Goal: Answer question/provide support

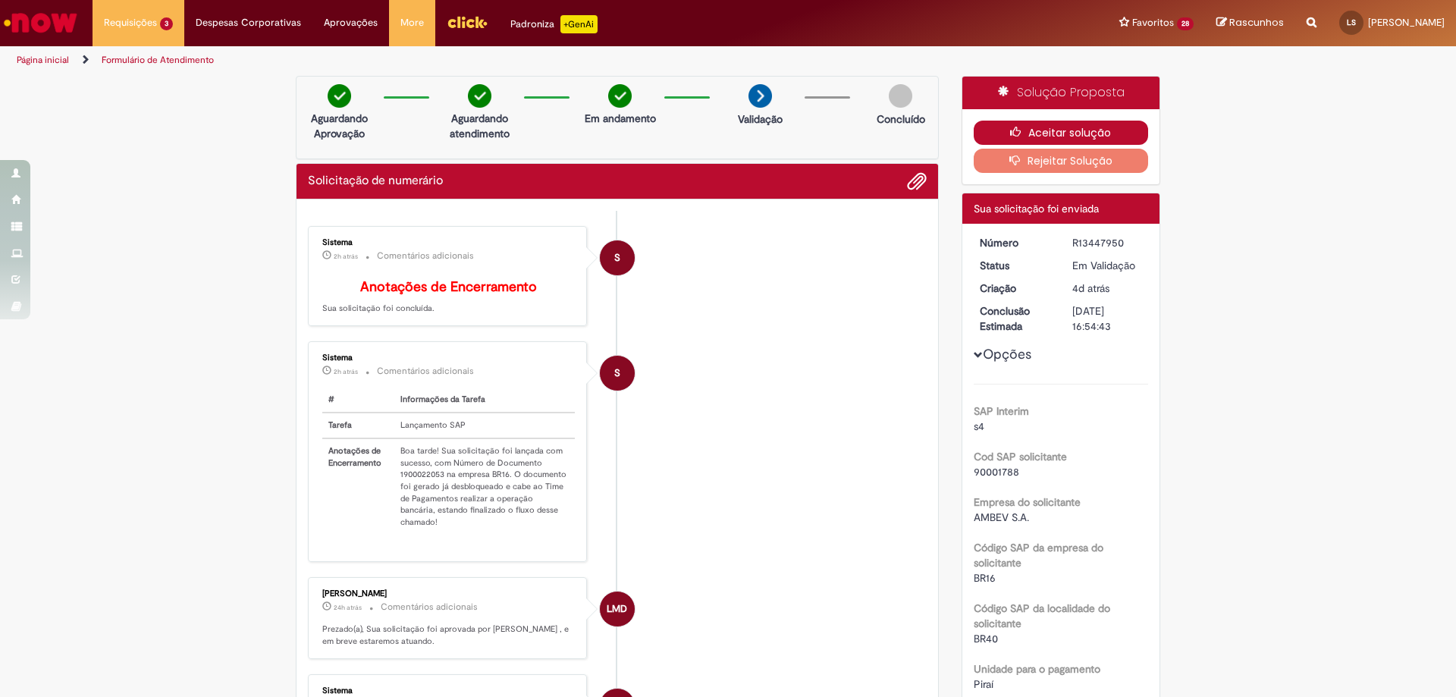
click at [1010, 134] on icon "button" at bounding box center [1019, 132] width 18 height 11
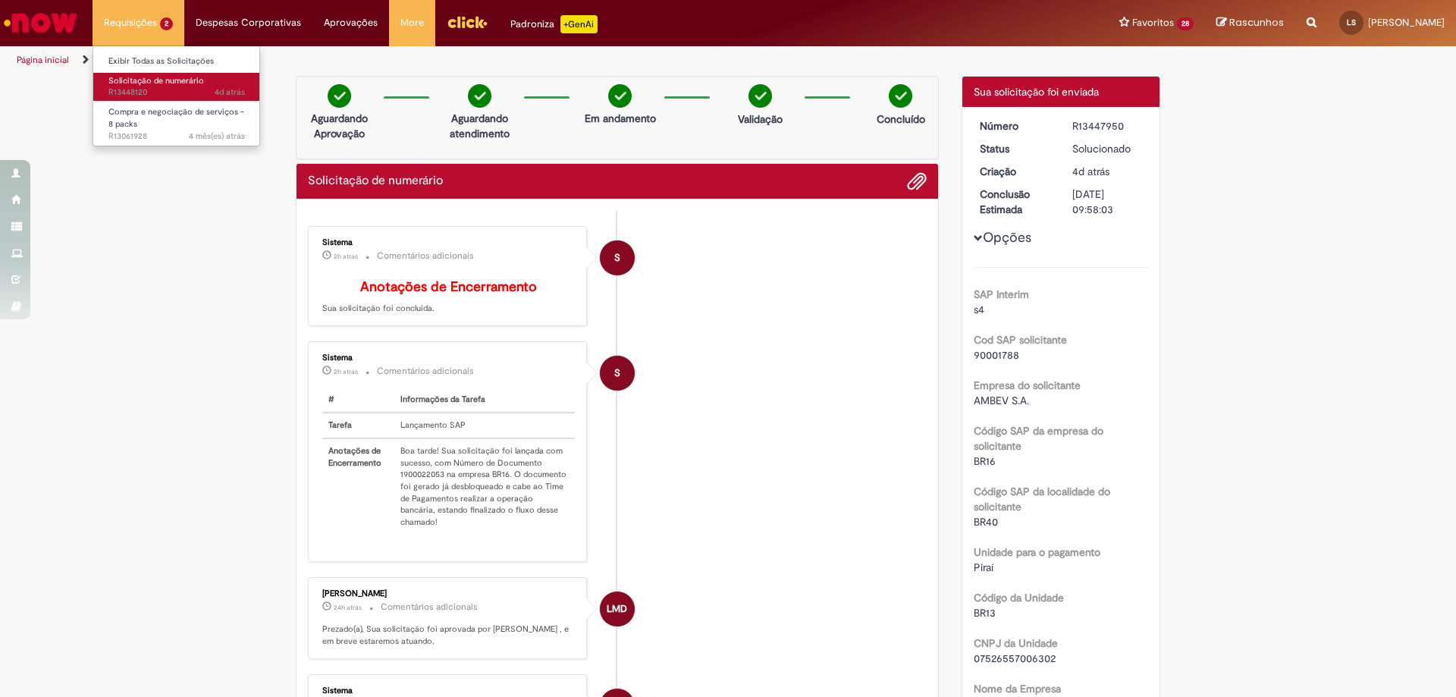
click at [133, 91] on span "4d atrás 4 dias atrás R13448120" at bounding box center [176, 92] width 136 height 12
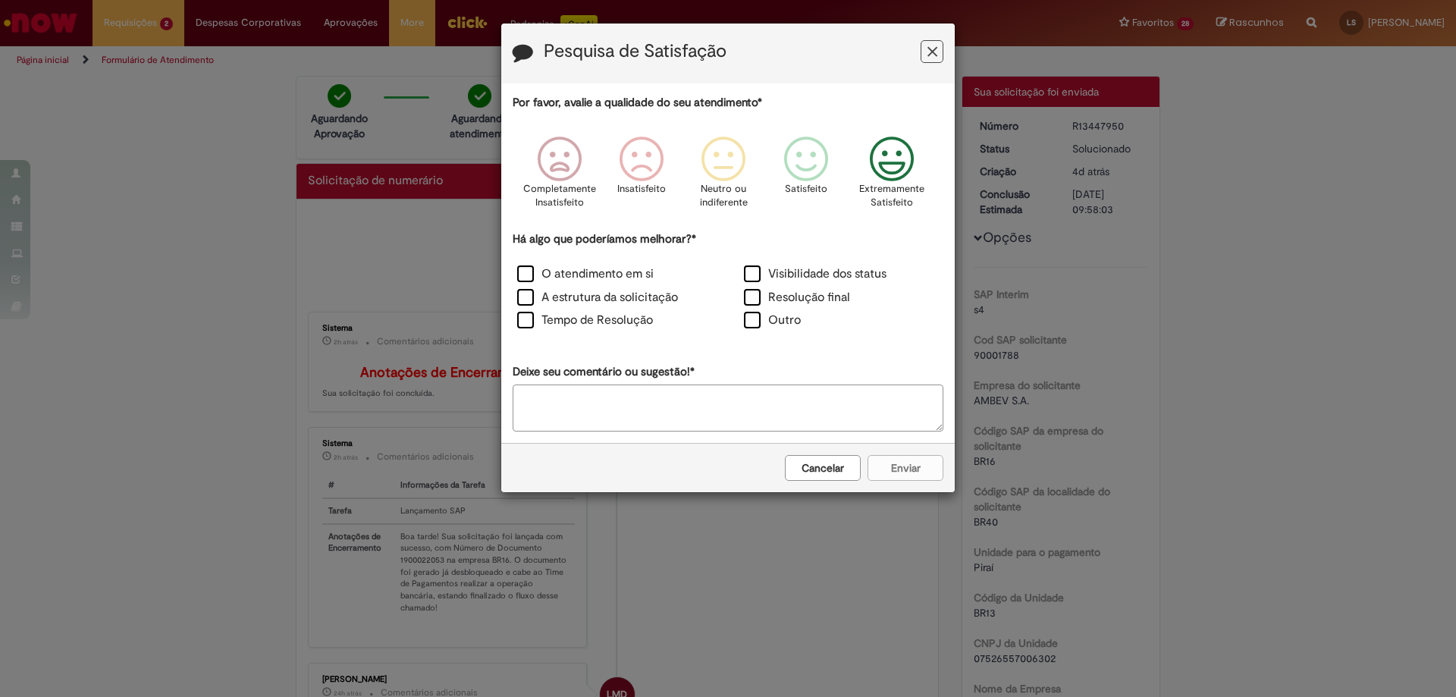
click at [891, 153] on icon "Feedback" at bounding box center [892, 158] width 57 height 45
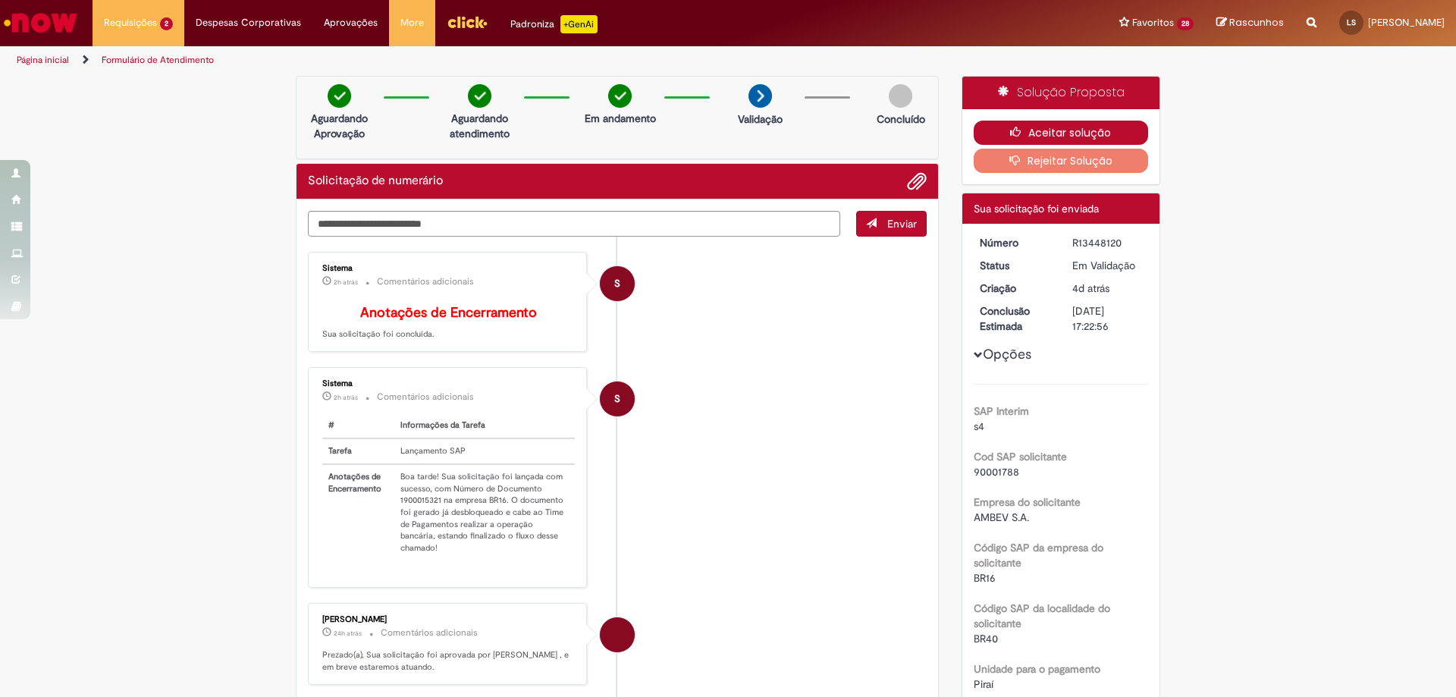
click at [1068, 127] on button "Aceitar solução" at bounding box center [1061, 133] width 175 height 24
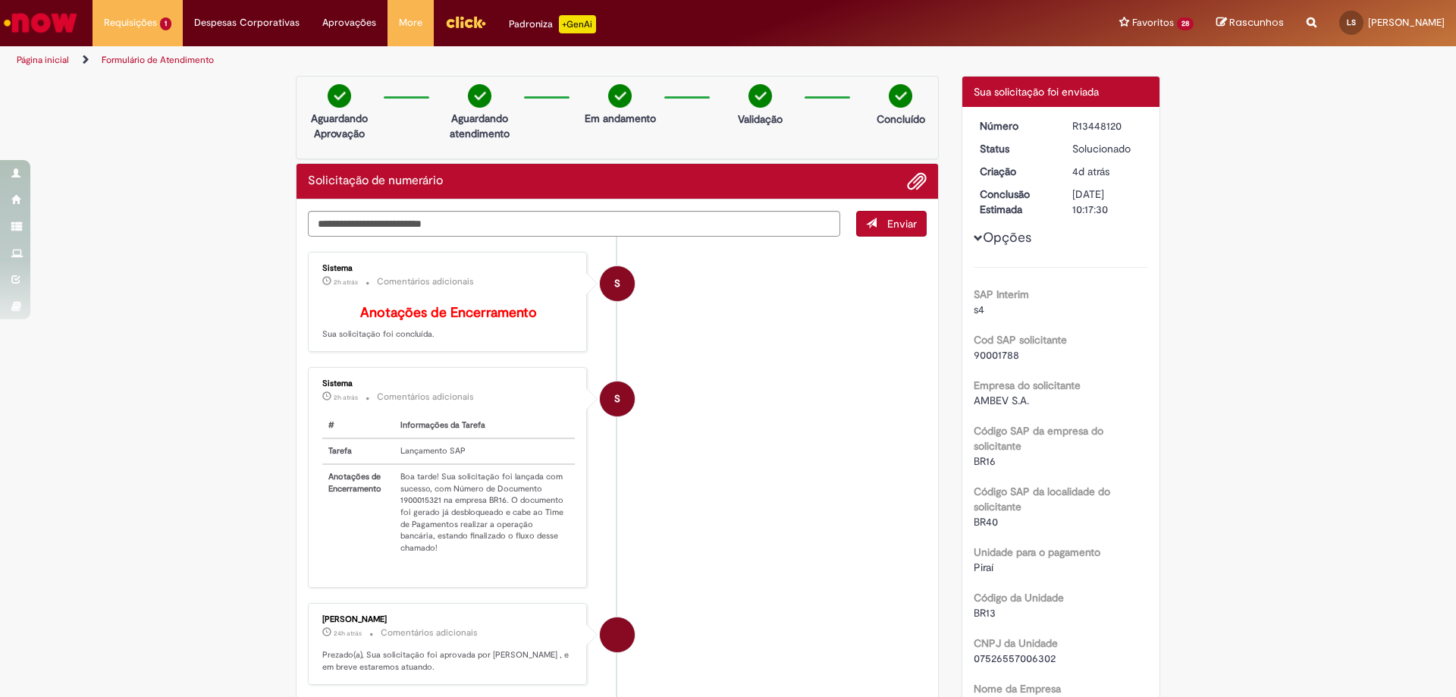
click at [457, 35] on link "Menu Cabeçalho" at bounding box center [466, 22] width 64 height 45
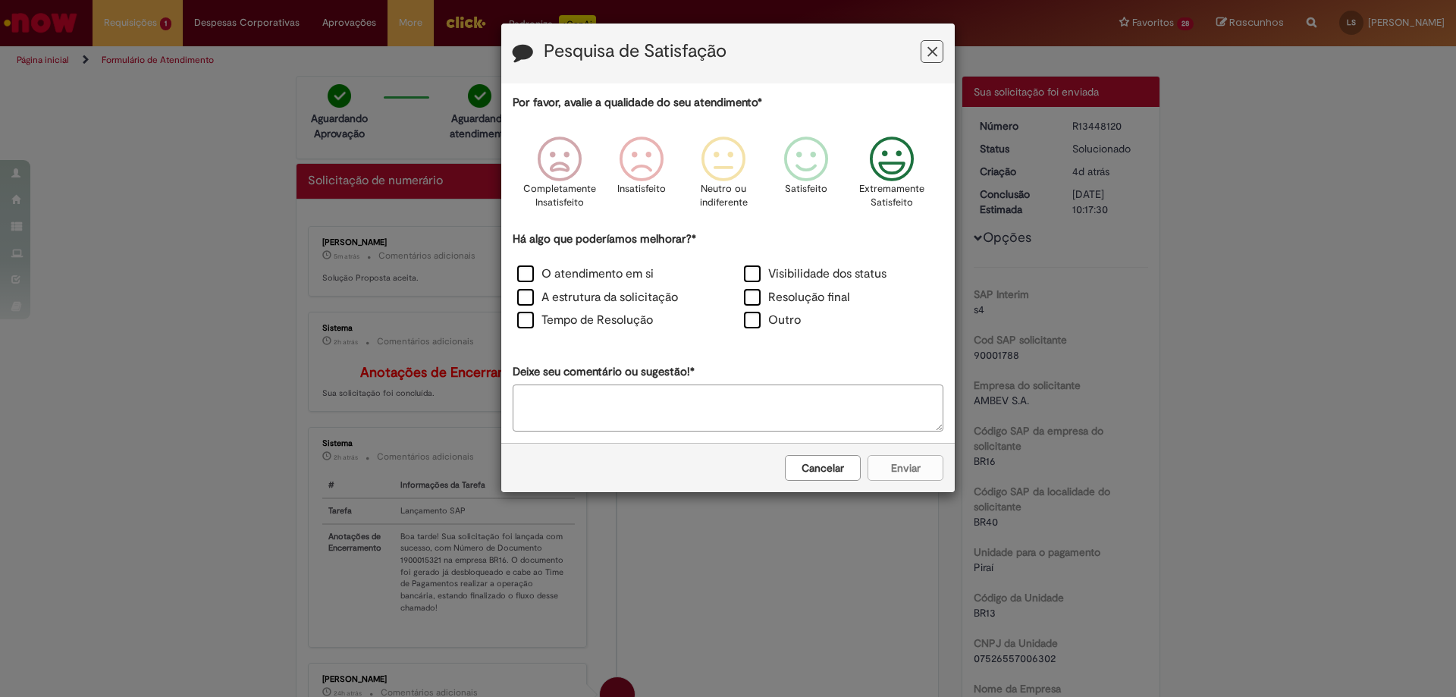
click at [886, 162] on icon "Feedback" at bounding box center [892, 158] width 57 height 45
click at [585, 274] on label "O atendimento em si" at bounding box center [585, 273] width 136 height 17
click at [883, 465] on button "Enviar" at bounding box center [905, 468] width 76 height 26
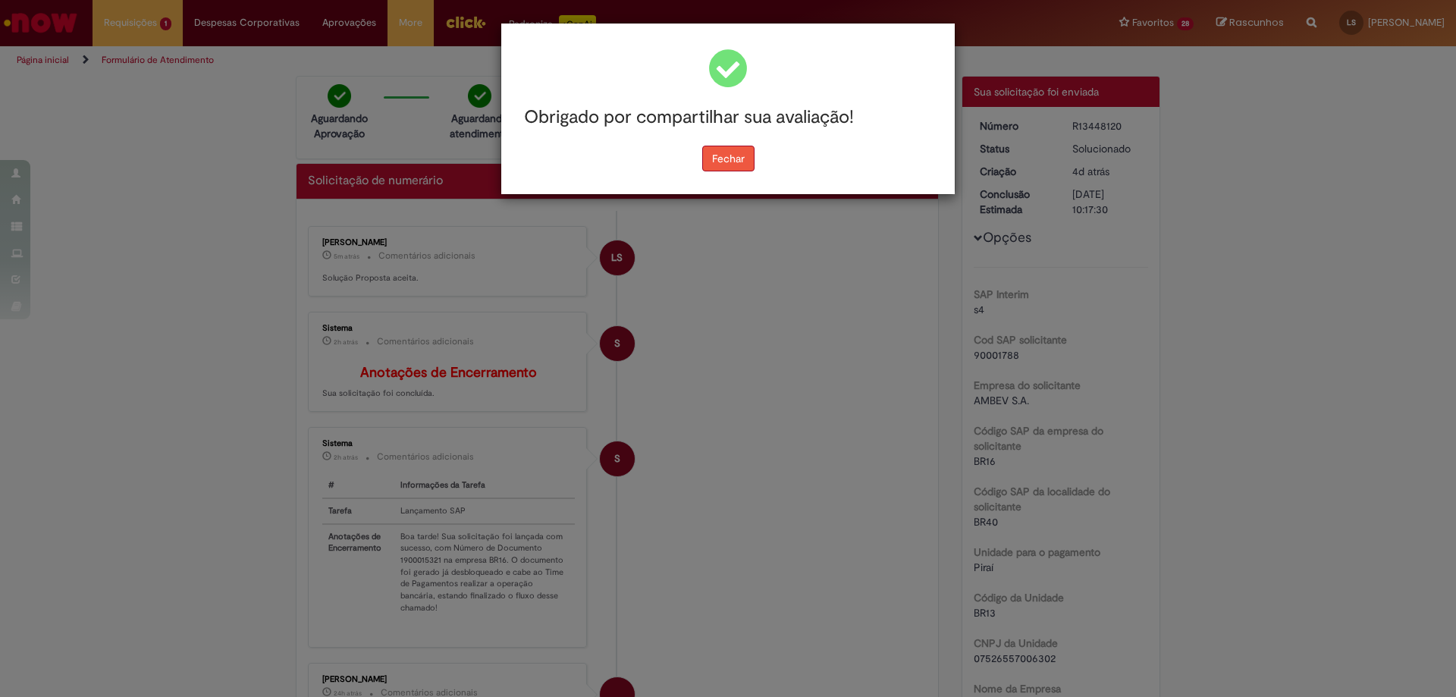
click at [719, 155] on button "Fechar" at bounding box center [728, 159] width 52 height 26
